Goal: Transaction & Acquisition: Purchase product/service

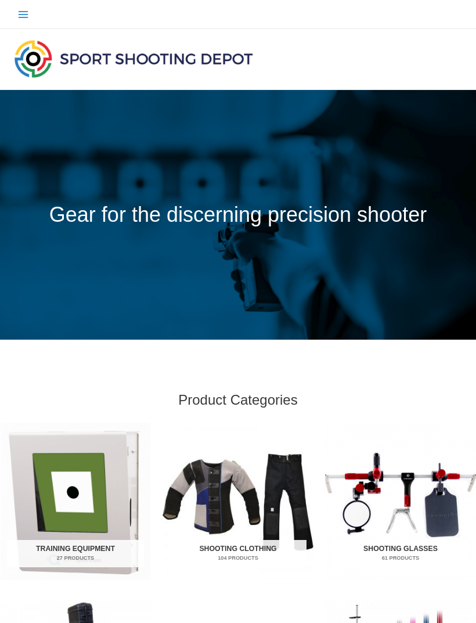
click at [262, 512] on img "Visit product category Shooting Clothing" at bounding box center [237, 500] width 151 height 157
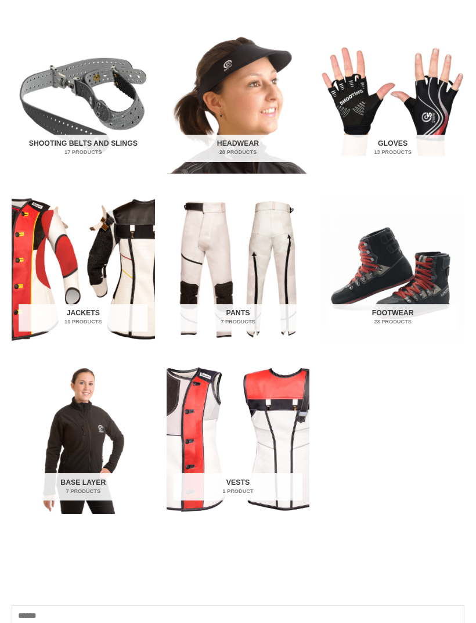
scroll to position [244, 0]
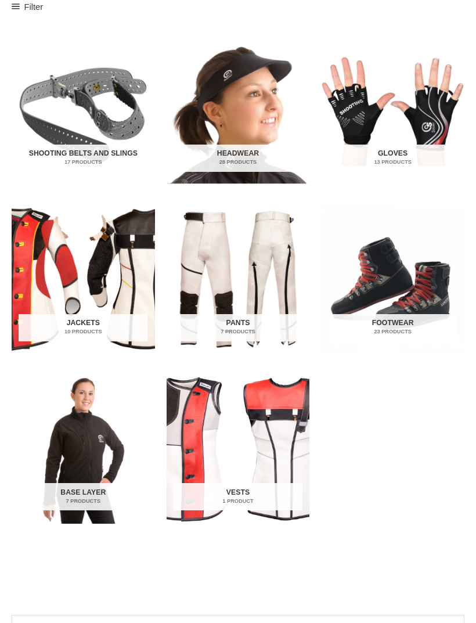
click at [118, 298] on img "Visit product category Jackets" at bounding box center [83, 279] width 143 height 150
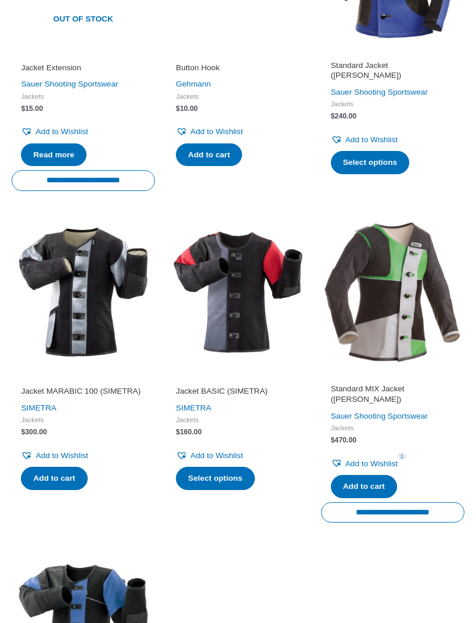
scroll to position [666, 0]
click at [401, 320] on img at bounding box center [392, 291] width 143 height 143
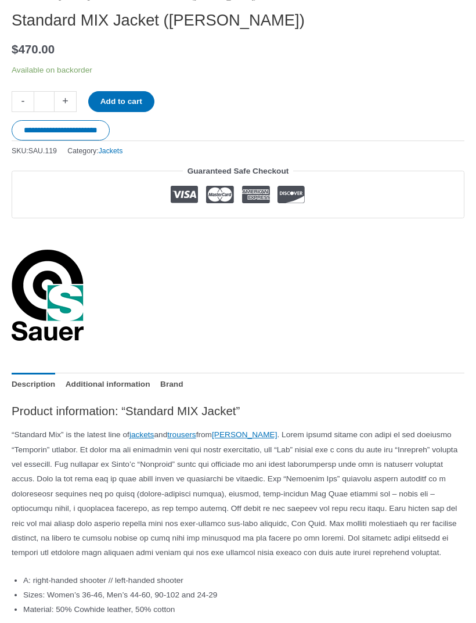
scroll to position [753, 0]
click at [277, 418] on div "Product information: “Standard MIX Jacket” “Standard Mix” is the latest line of…" at bounding box center [238, 550] width 453 height 295
click at [273, 430] on link "Sauer" at bounding box center [244, 434] width 65 height 9
